Goal: Task Accomplishment & Management: Use online tool/utility

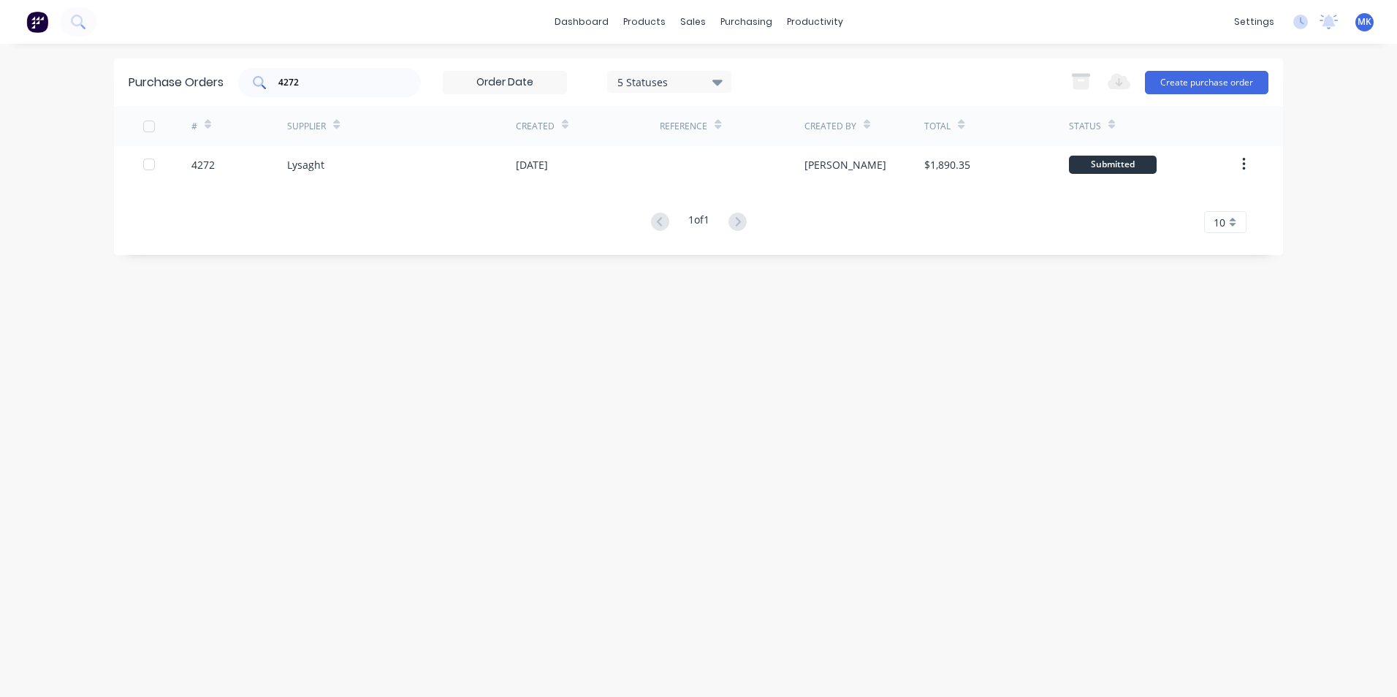
click at [358, 73] on div "4272" at bounding box center [329, 82] width 183 height 29
click at [355, 85] on input "4272" at bounding box center [337, 82] width 121 height 15
click at [335, 77] on input "4272" at bounding box center [337, 82] width 121 height 15
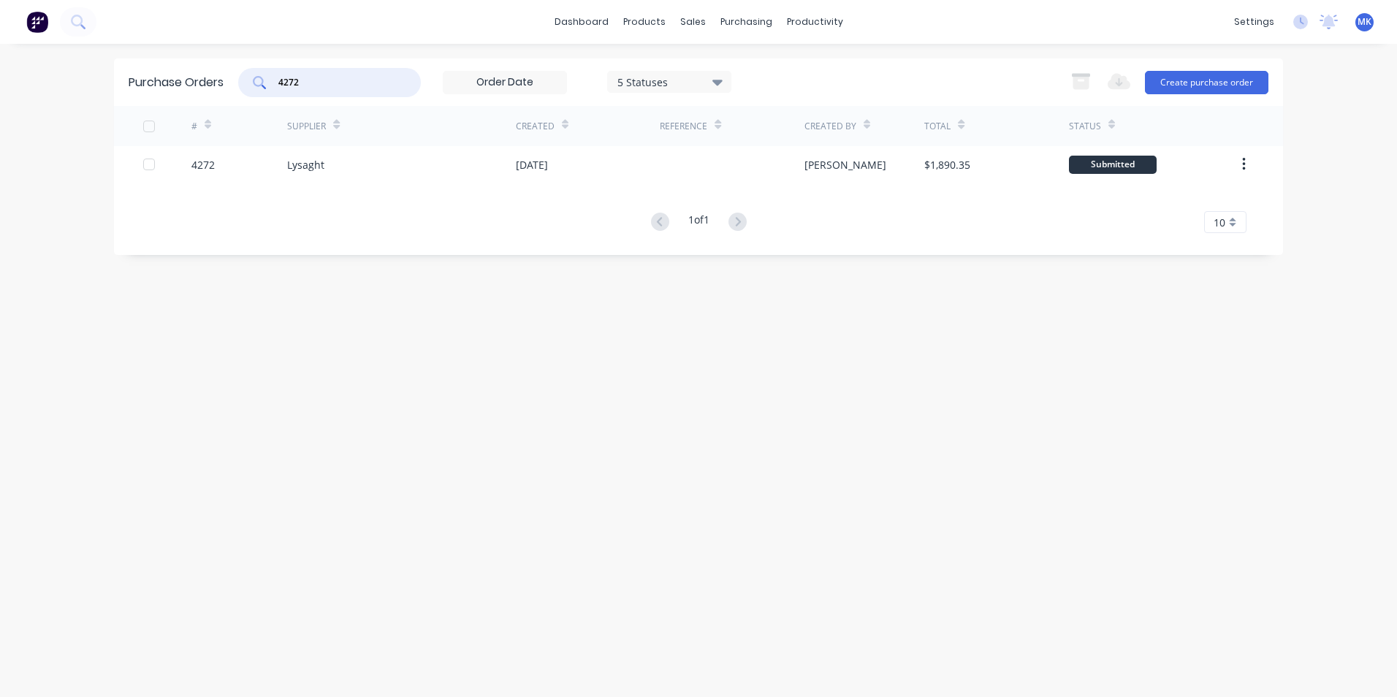
click at [335, 77] on input "4272" at bounding box center [337, 82] width 121 height 15
type input "4299"
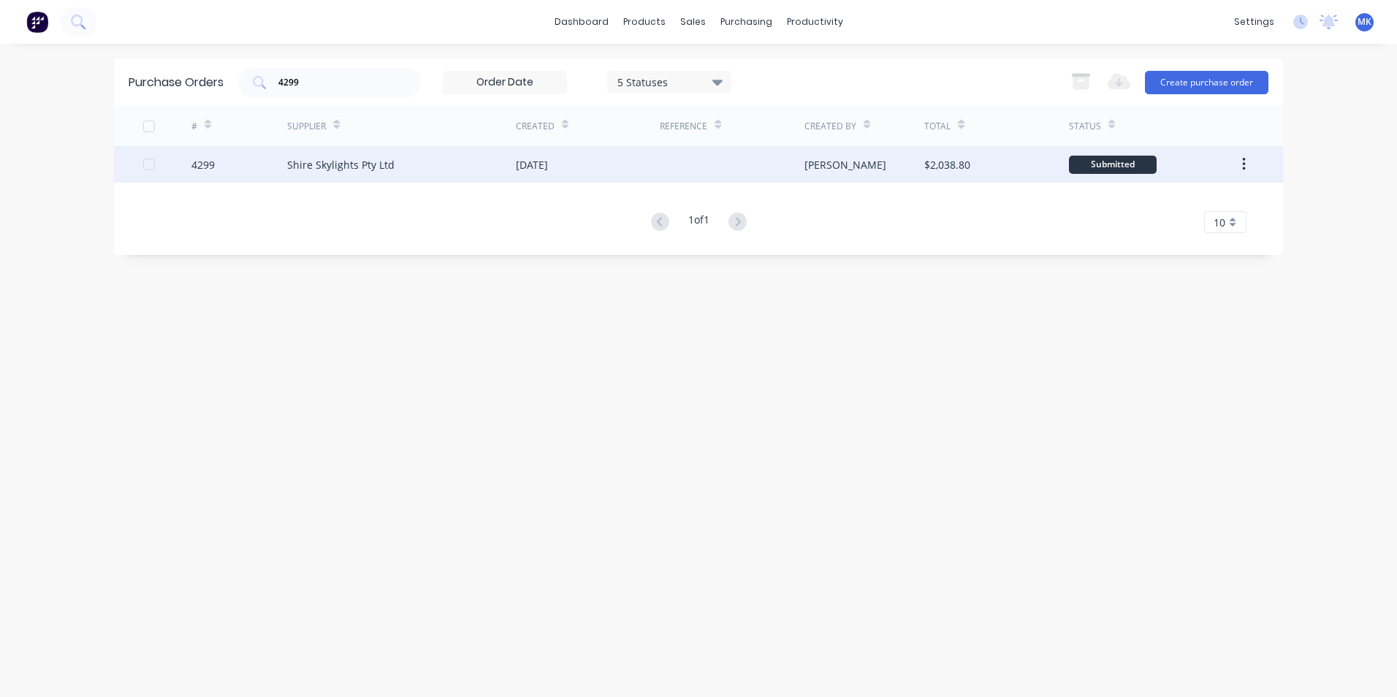
click at [884, 172] on div "[PERSON_NAME]" at bounding box center [864, 164] width 121 height 37
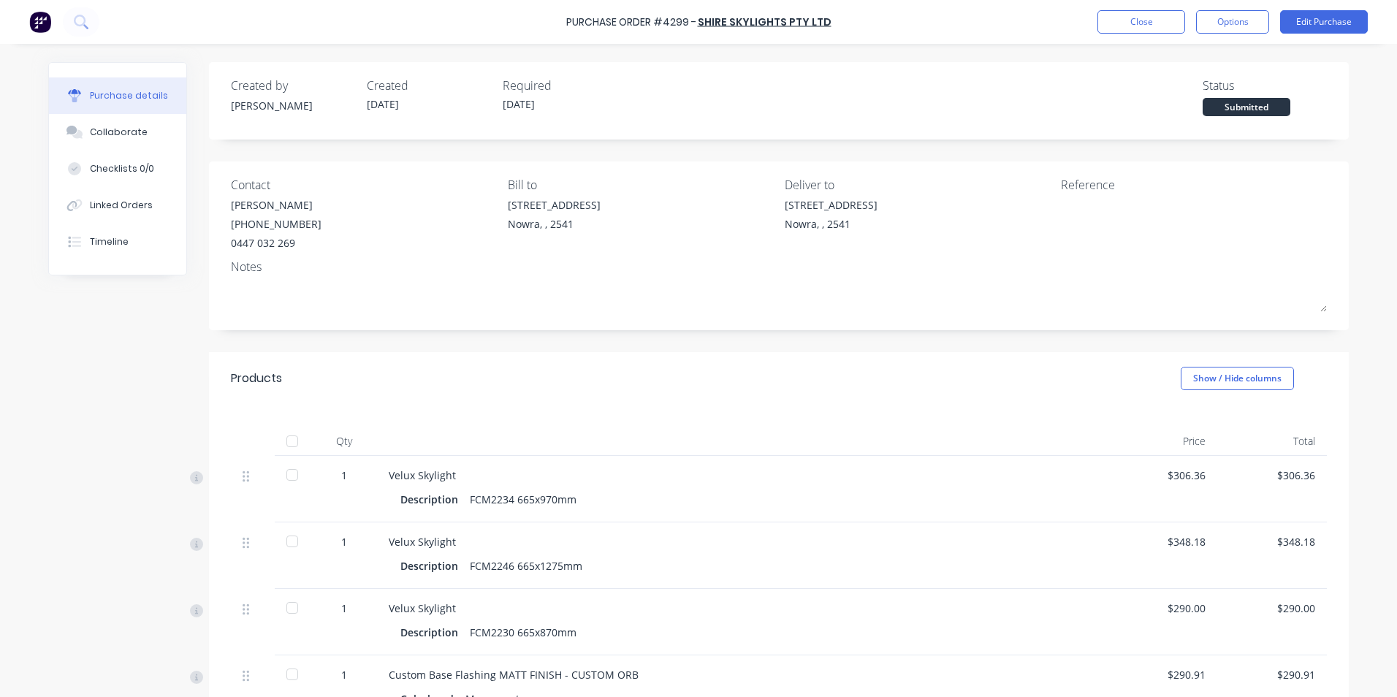
click at [301, 443] on div at bounding box center [292, 441] width 29 height 29
click at [1213, 18] on button "Options" at bounding box center [1232, 21] width 73 height 23
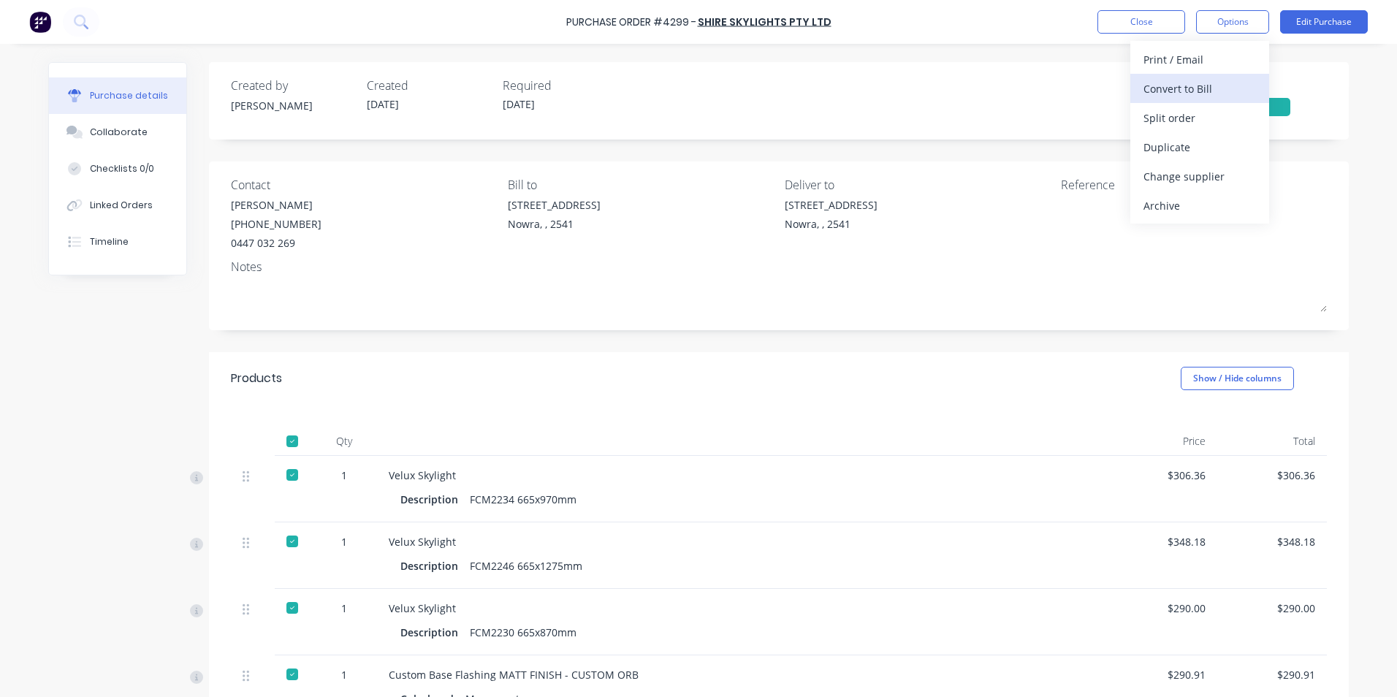
click at [1206, 92] on div "Convert to Bill" at bounding box center [1199, 88] width 112 height 21
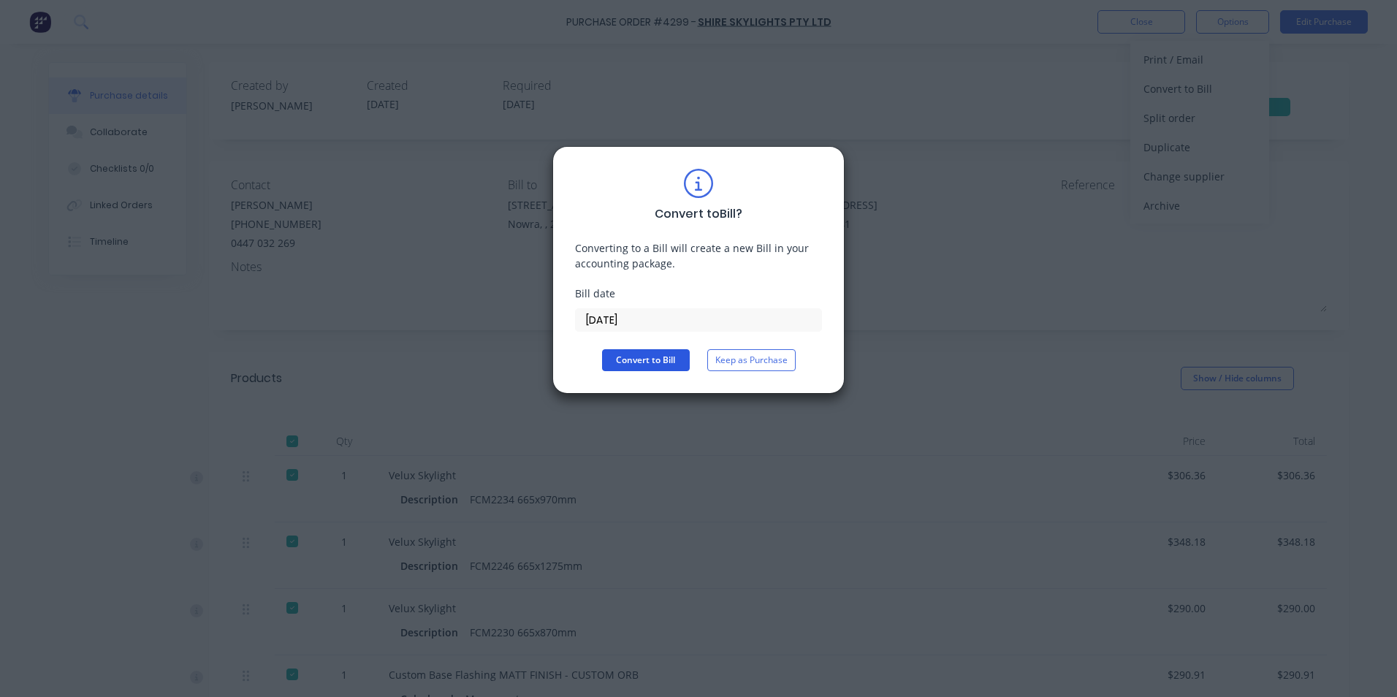
click at [666, 358] on button "Convert to Bill" at bounding box center [646, 360] width 88 height 22
